Goal: Check status

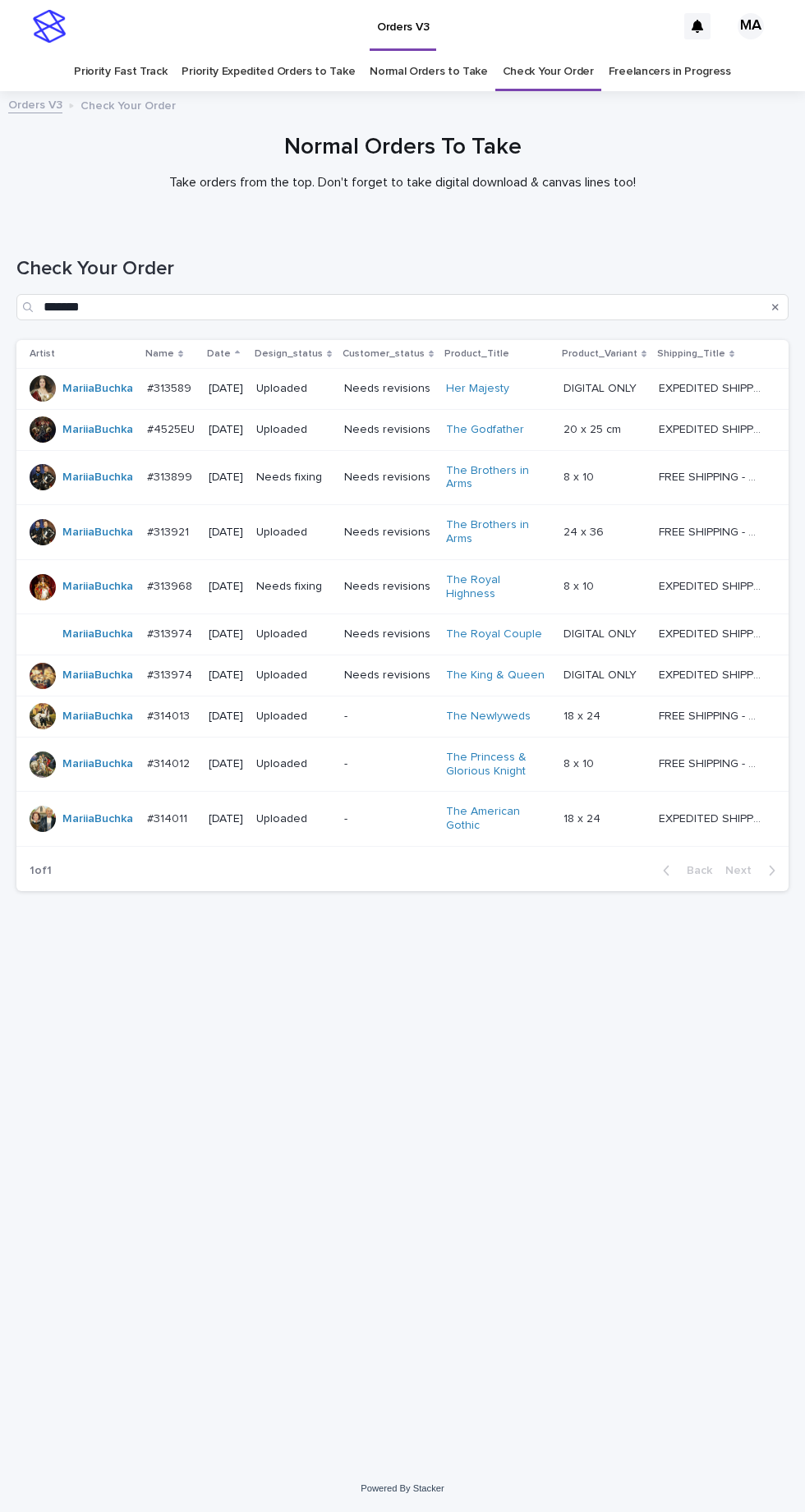
scroll to position [51, 0]
click at [549, 52] on link "Check Your Order" at bounding box center [549, 71] width 91 height 38
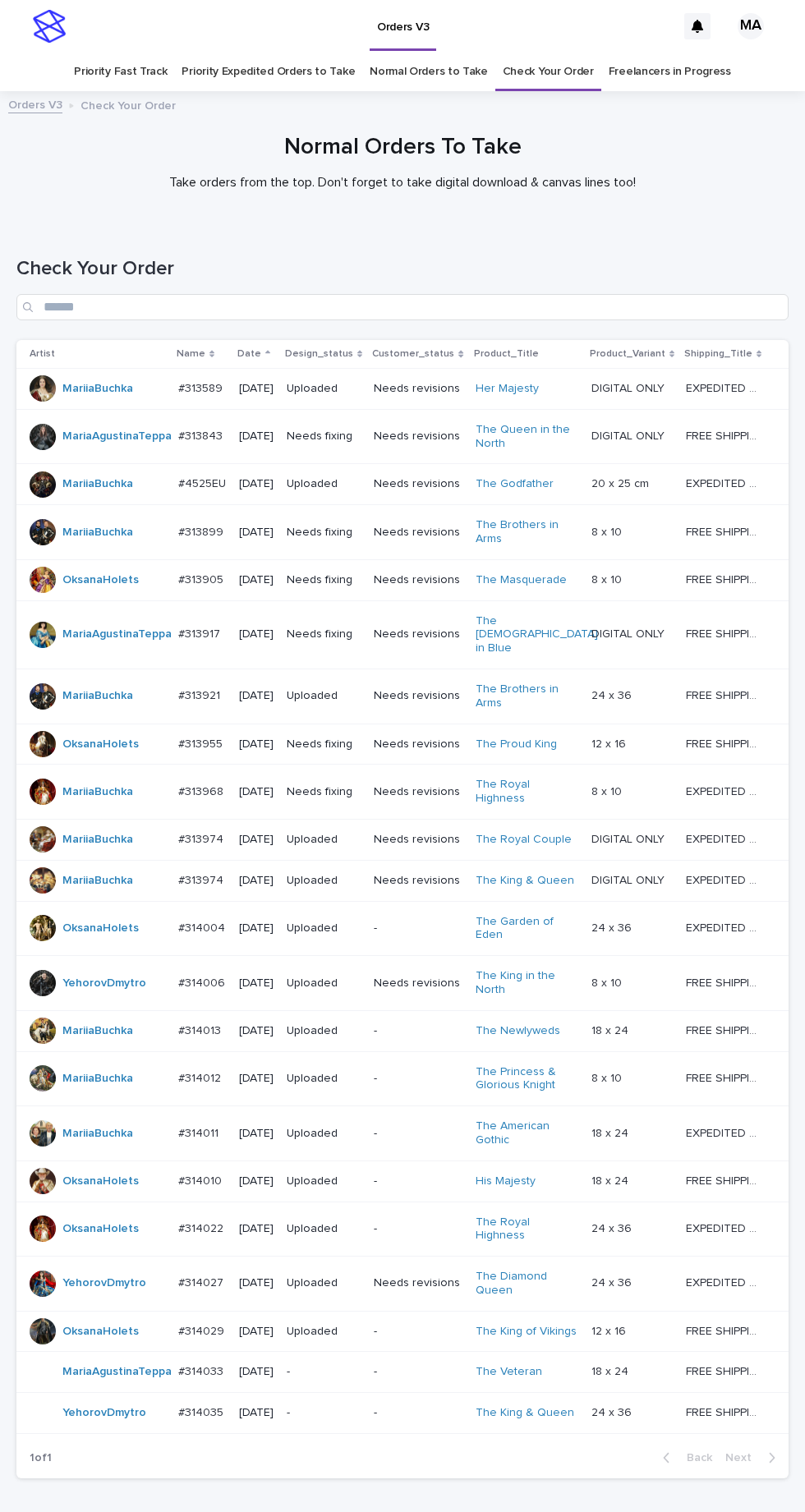
scroll to position [128, 0]
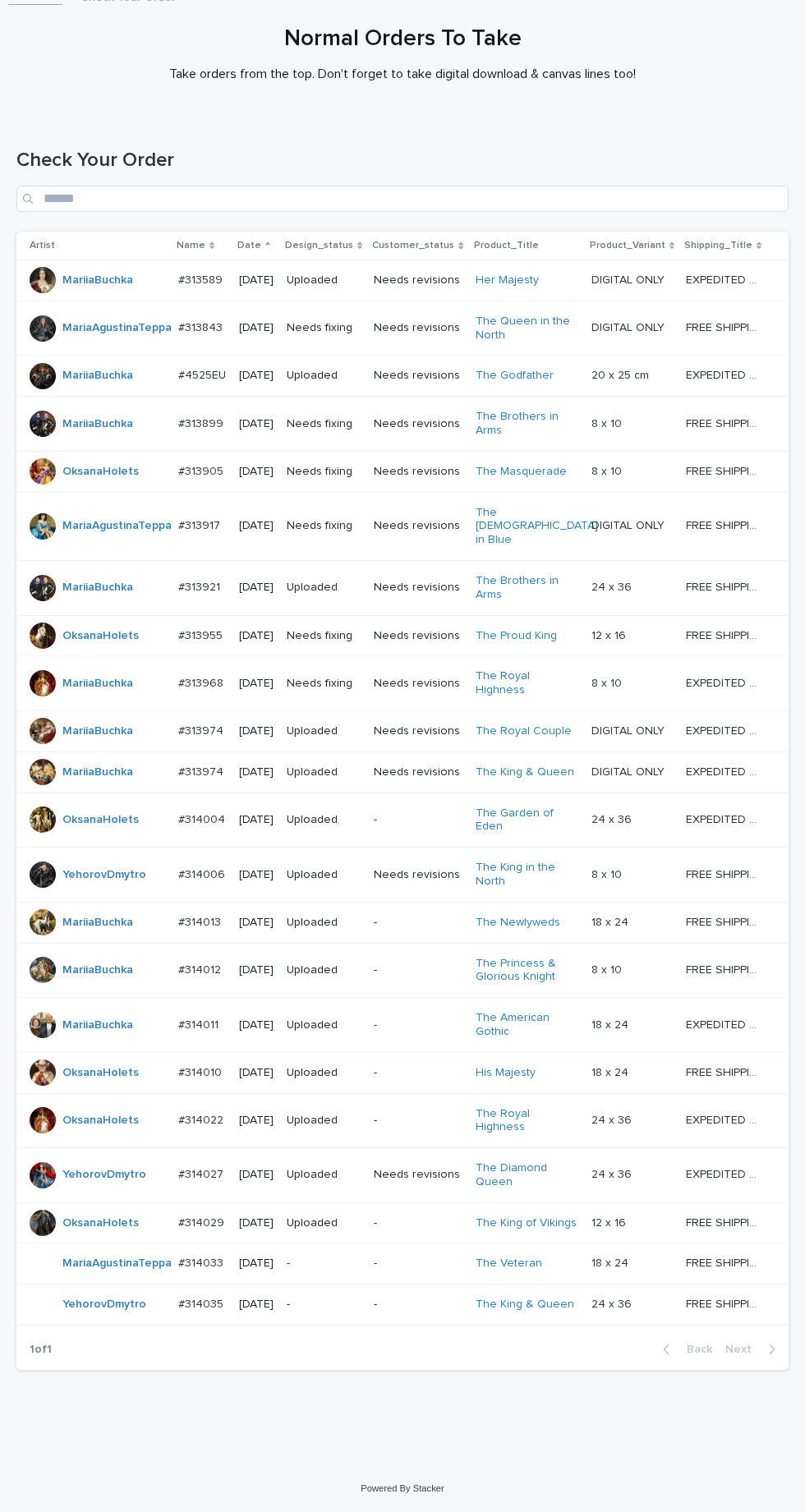
click at [354, 1312] on p "-" at bounding box center [324, 1305] width 74 height 14
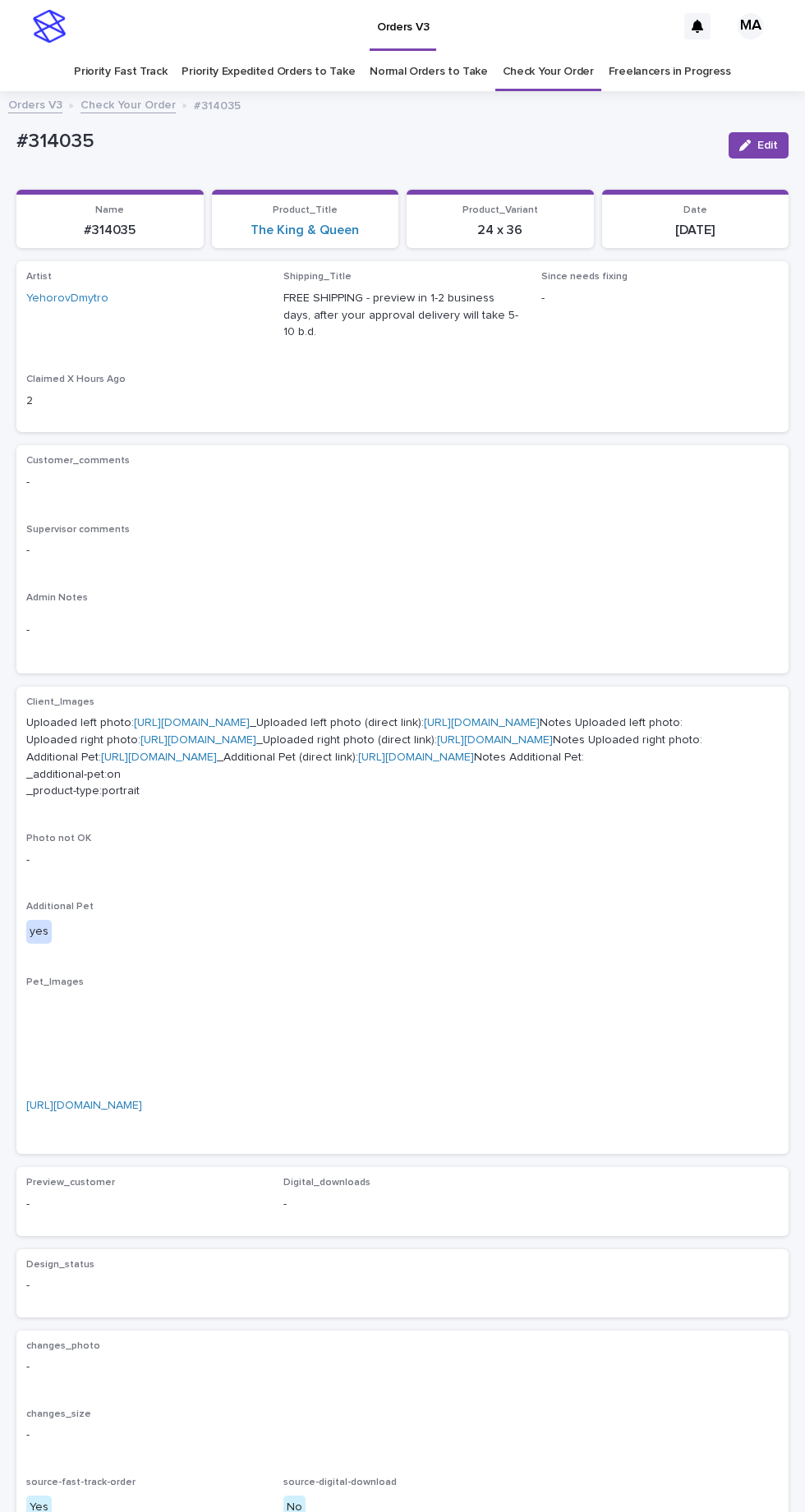
click at [142, 1112] on link "[URL][DOMAIN_NAME]" at bounding box center [84, 1106] width 115 height 12
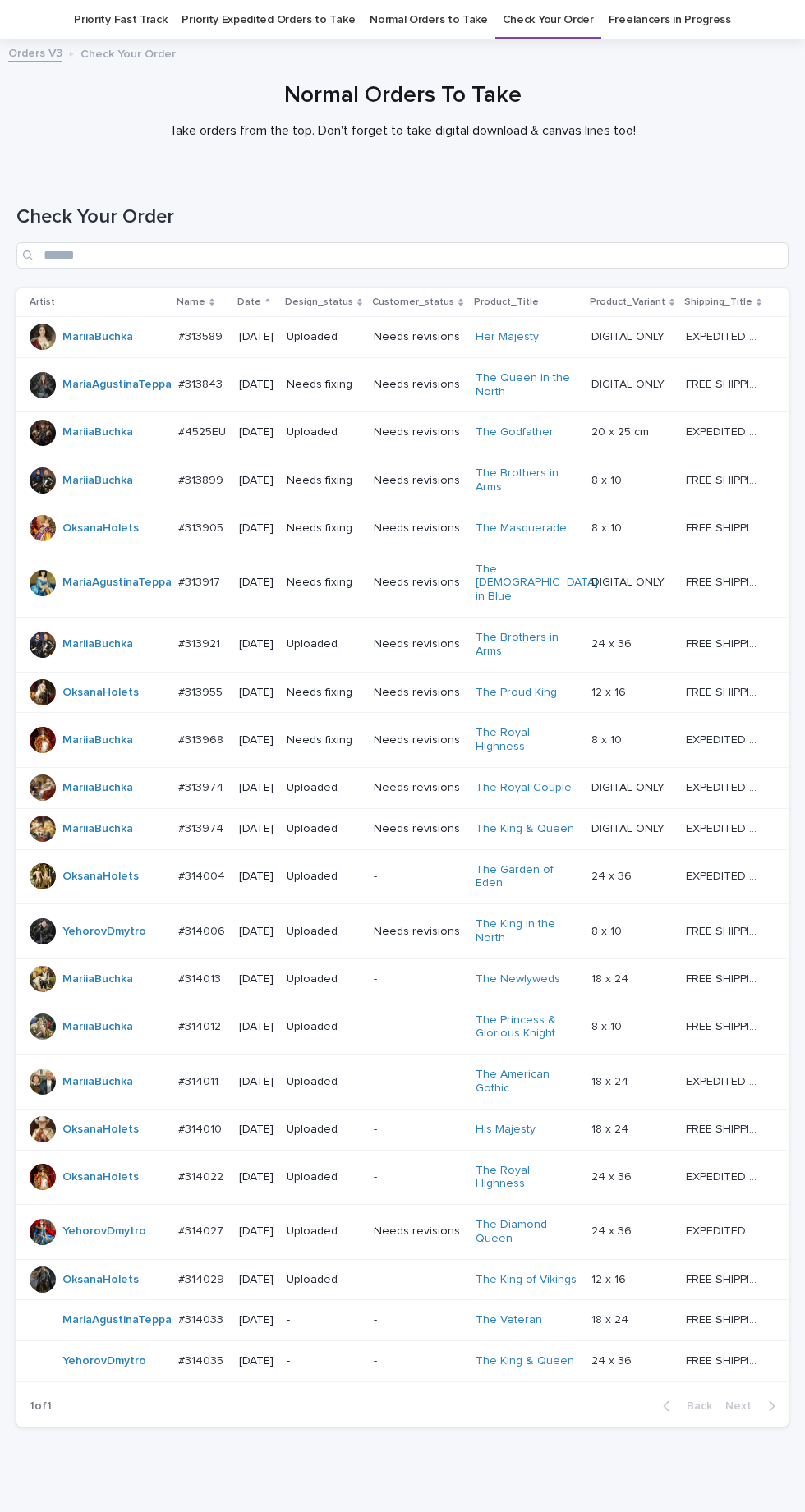
scroll to position [128, 0]
